Goal: Task Accomplishment & Management: Complete application form

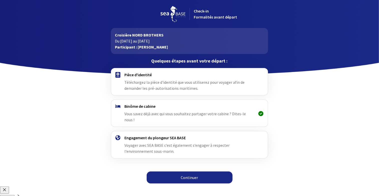
click at [142, 79] on div "Pièce d'identité Téléchargez la pièce d'identité que vous utiliserez pour voyag…" at bounding box center [189, 81] width 130 height 19
click at [189, 172] on link "Continuer" at bounding box center [190, 178] width 86 height 12
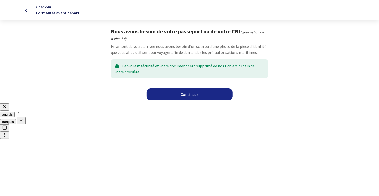
click at [190, 94] on link "Continuer" at bounding box center [190, 95] width 86 height 12
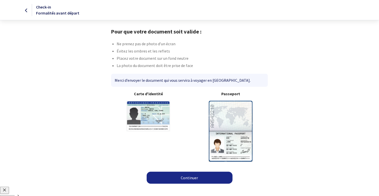
click at [231, 119] on img at bounding box center [231, 131] width 44 height 61
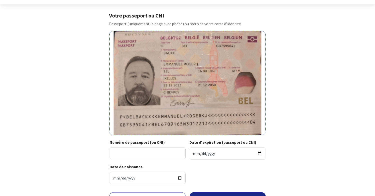
scroll to position [43, 0]
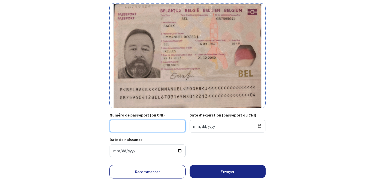
click at [157, 127] on input "Numéro de passeport (ou CNI)" at bounding box center [148, 126] width 76 height 12
type input "GB7595041"
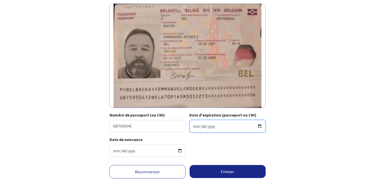
click at [212, 123] on input "Date d'expiration (passeport ou CNI)" at bounding box center [228, 126] width 76 height 13
click at [194, 127] on input "Date d'expiration (passeport ou CNI)" at bounding box center [228, 126] width 76 height 13
type input "2030-12-21"
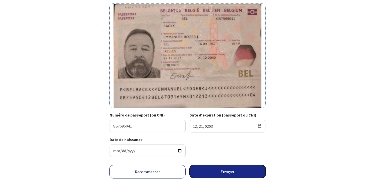
click at [229, 172] on button "Envoyer" at bounding box center [228, 171] width 76 height 13
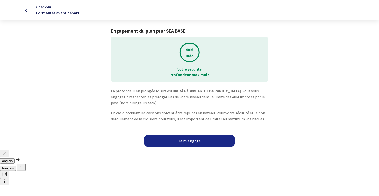
click at [190, 141] on link "Je m'engage" at bounding box center [189, 141] width 91 height 12
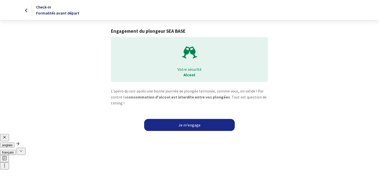
click at [194, 125] on link "Je m'engage" at bounding box center [189, 125] width 91 height 12
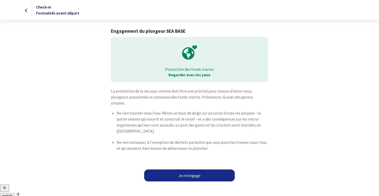
click at [190, 170] on link "Je m'engage" at bounding box center [189, 176] width 91 height 12
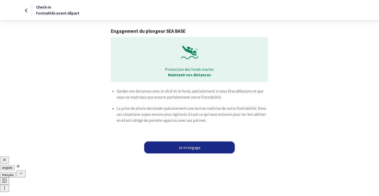
click at [194, 147] on link "Je m'engage" at bounding box center [189, 148] width 91 height 12
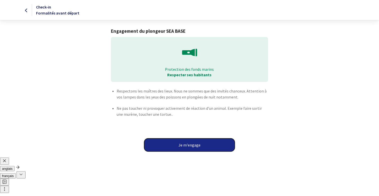
click at [190, 143] on button "Je m'engage" at bounding box center [189, 145] width 91 height 13
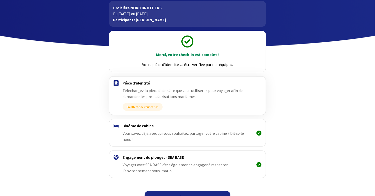
scroll to position [31, 0]
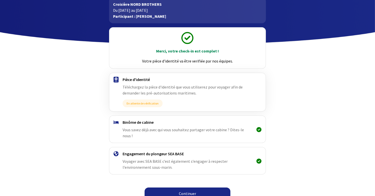
click at [148, 129] on span "Vous savez déjà avec qui vous souhaitez partager votre cabine ? Dites-le nous !" at bounding box center [183, 132] width 121 height 11
